Goal: Find specific page/section: Find specific page/section

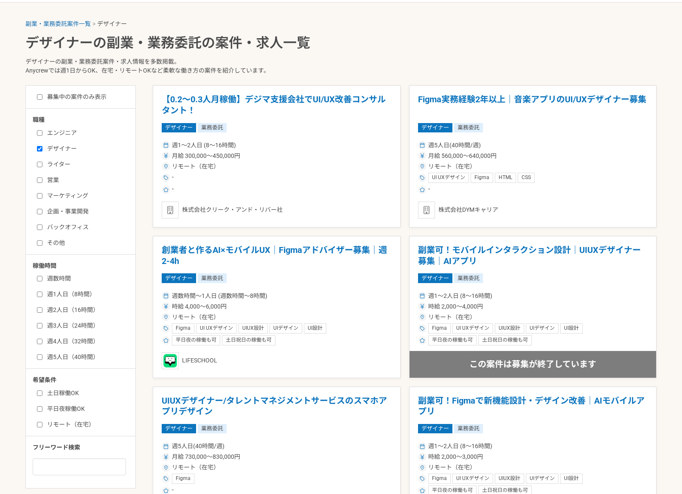
scroll to position [174, 0]
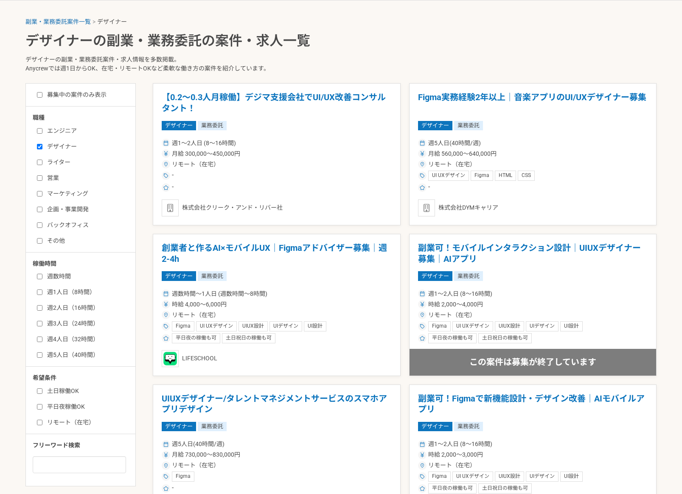
drag, startPoint x: 40, startPoint y: 161, endPoint x: 51, endPoint y: 155, distance: 13.1
click at [40, 162] on input "ライター" at bounding box center [40, 163] width 6 height 6
checkbox input "true"
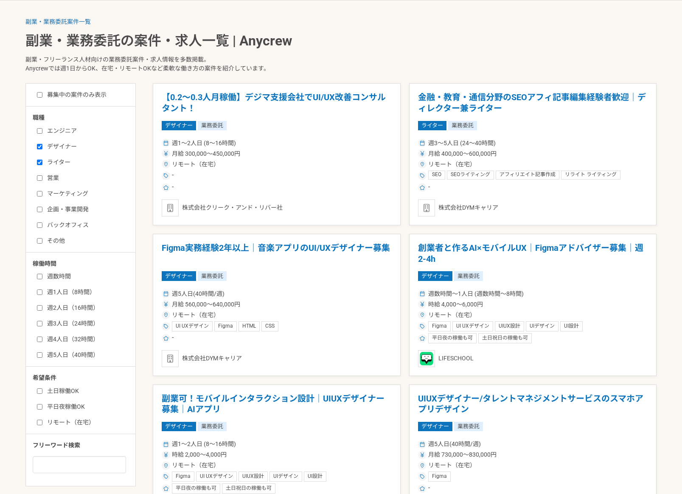
click at [41, 129] on input "エンジニア" at bounding box center [40, 131] width 6 height 6
checkbox input "true"
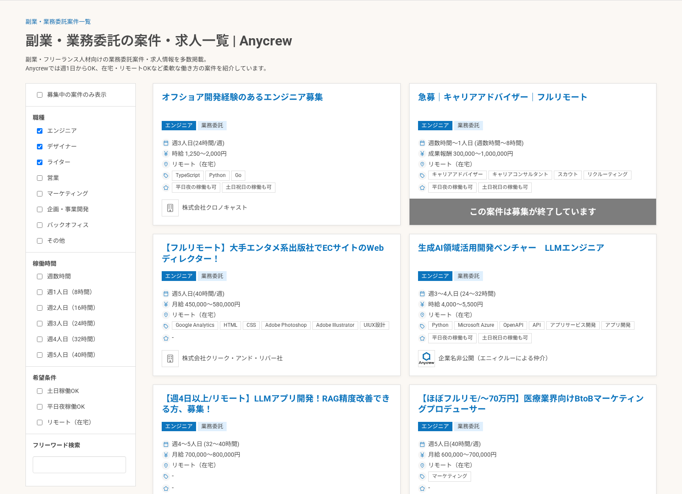
click at [40, 146] on input "デザイナー" at bounding box center [40, 147] width 6 height 6
checkbox input "false"
click at [40, 132] on input "エンジニア" at bounding box center [40, 131] width 6 height 6
checkbox input "false"
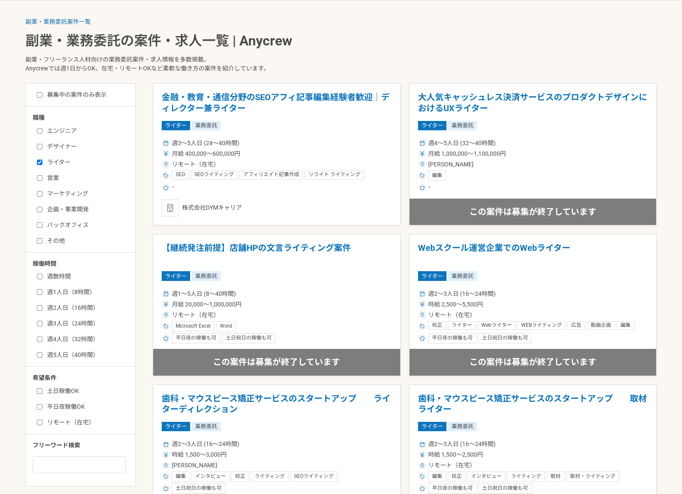
click at [39, 163] on input "ライター" at bounding box center [40, 163] width 6 height 6
checkbox input "false"
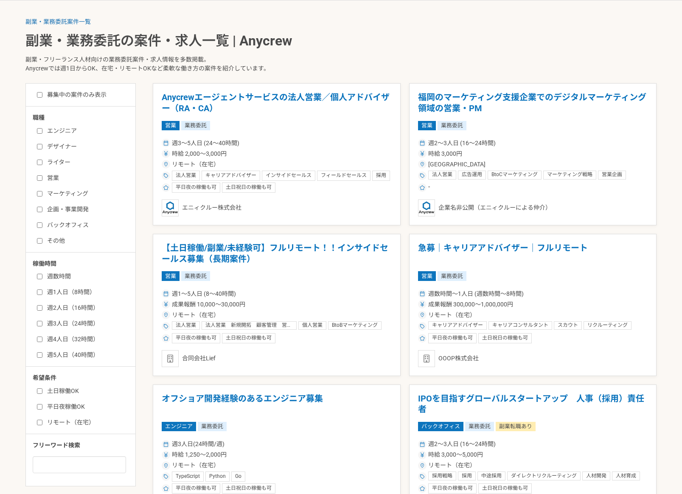
click at [40, 144] on input "デザイナー" at bounding box center [40, 147] width 6 height 6
checkbox input "true"
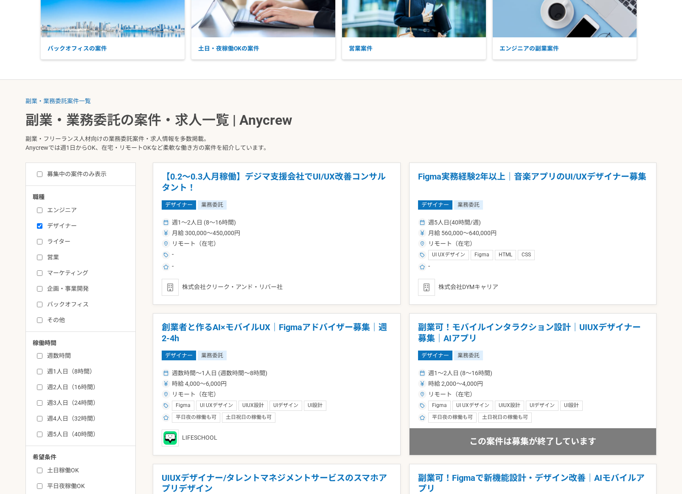
scroll to position [101, 0]
